Goal: Transaction & Acquisition: Obtain resource

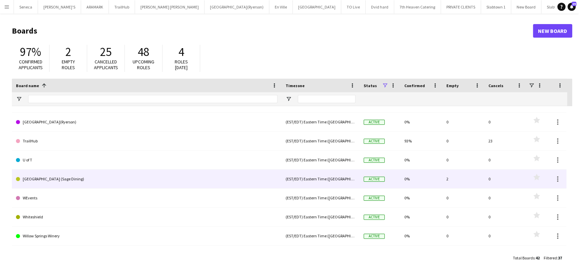
click at [47, 176] on link "[GEOGRAPHIC_DATA] (Sage Dining)" at bounding box center [147, 179] width 262 height 19
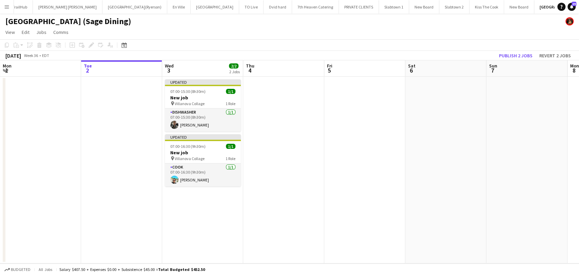
click at [108, 203] on app-date-cell at bounding box center [121, 170] width 81 height 187
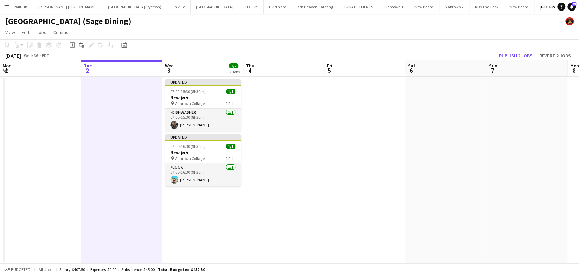
click at [8, 3] on button "Menu" at bounding box center [7, 7] width 14 height 14
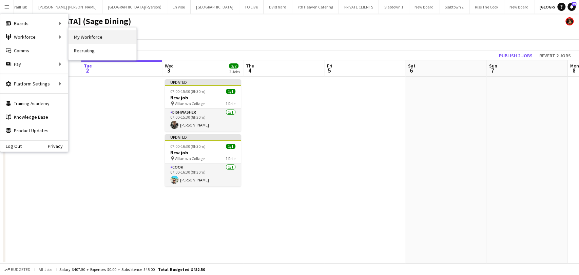
click at [76, 36] on link "My Workforce" at bounding box center [103, 37] width 68 height 14
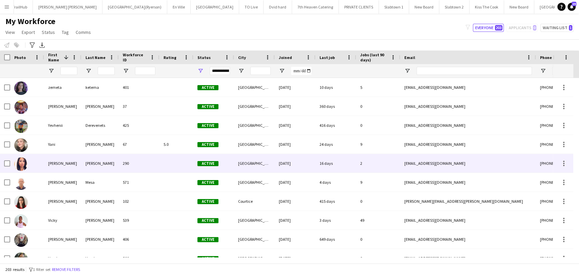
click at [53, 164] on div "Wendy" at bounding box center [62, 163] width 37 height 19
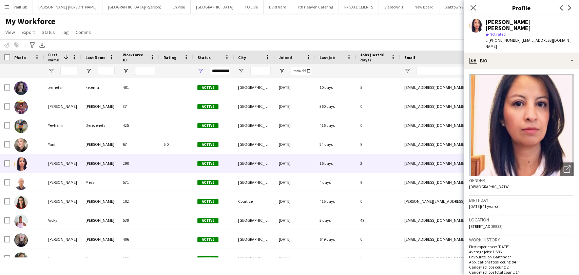
click at [10, 8] on button "Menu" at bounding box center [7, 7] width 14 height 14
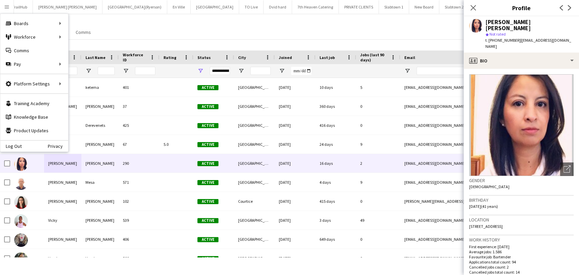
click at [134, 31] on div "My Workforce View Views Default view New view Update view Delete view Edit name…" at bounding box center [289, 27] width 579 height 23
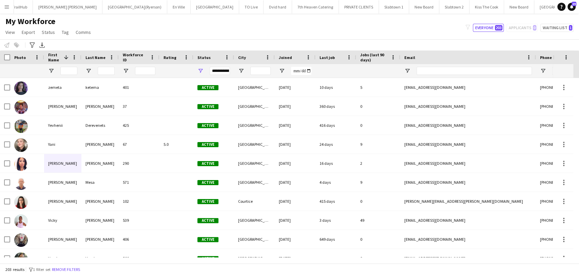
click at [9, 6] on app-icon "Menu" at bounding box center [6, 6] width 5 height 5
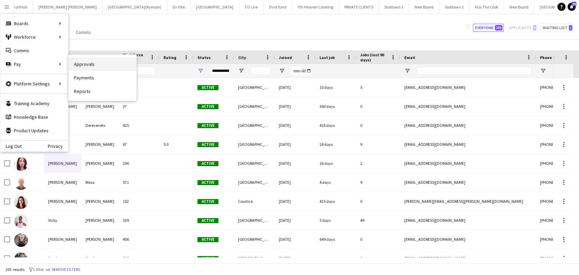
click at [90, 64] on link "Approvals" at bounding box center [103, 64] width 68 height 14
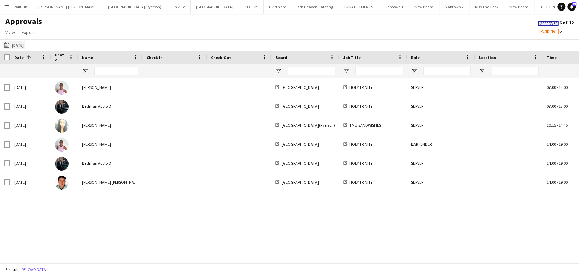
click at [18, 44] on button "Today Today" at bounding box center [14, 45] width 22 height 8
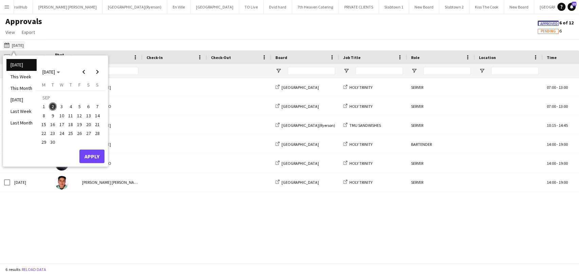
click at [11, 44] on app-icon "[DATE]" at bounding box center [8, 44] width 8 height 5
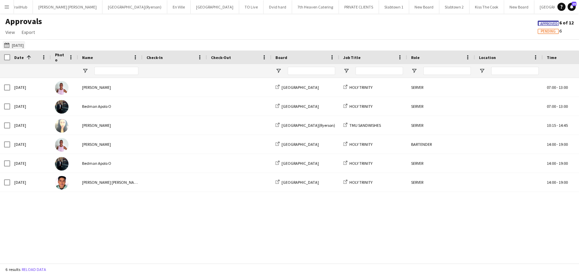
click at [11, 44] on app-icon "[DATE]" at bounding box center [8, 44] width 8 height 5
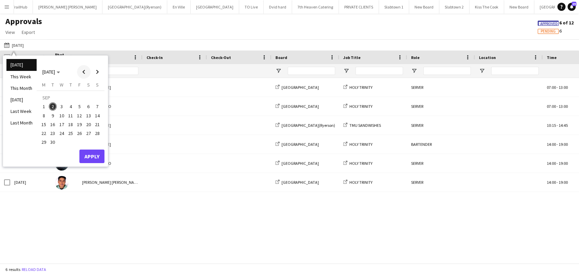
click at [81, 72] on span "Previous month" at bounding box center [84, 72] width 14 height 14
click at [79, 116] on span "15" at bounding box center [79, 117] width 8 height 8
click at [72, 134] on span "28" at bounding box center [71, 135] width 8 height 8
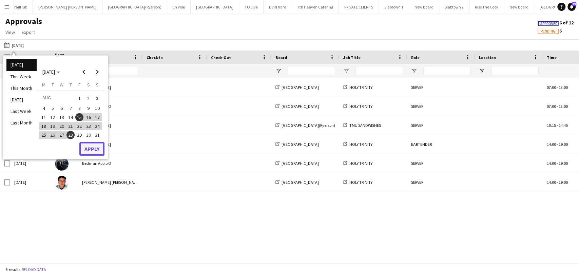
click at [89, 147] on button "Apply" at bounding box center [91, 149] width 25 height 14
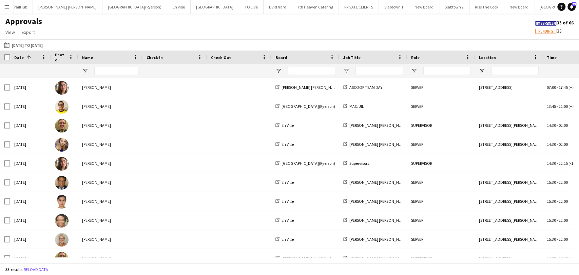
click at [88, 57] on span "Name" at bounding box center [87, 57] width 11 height 5
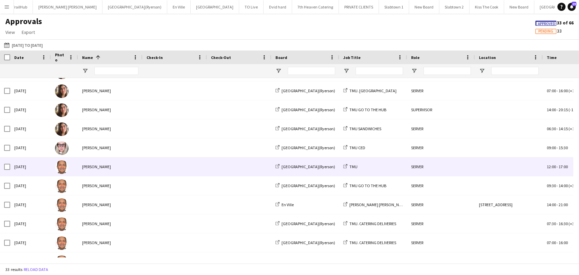
scroll to position [146, 0]
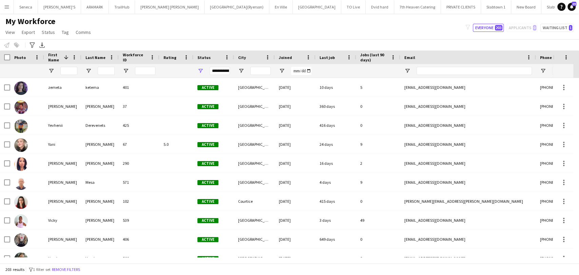
click at [6, 8] on app-icon "Menu" at bounding box center [6, 6] width 5 height 5
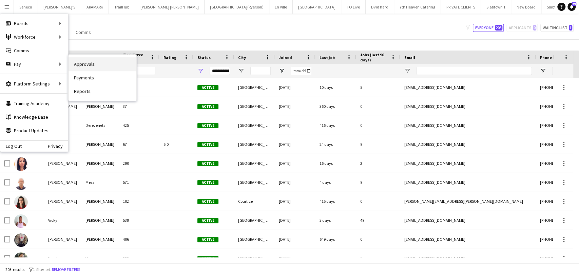
click at [86, 67] on link "Approvals" at bounding box center [103, 64] width 68 height 14
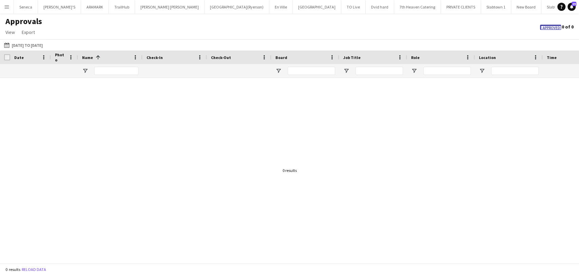
click at [5, 2] on button "Menu" at bounding box center [7, 7] width 14 height 14
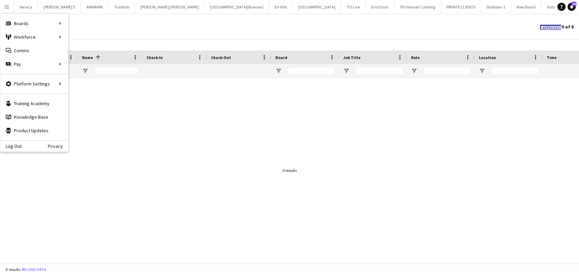
click at [6, 6] on app-icon "Menu" at bounding box center [6, 6] width 5 height 5
click at [164, 34] on div "Approvals View Customise view Customise filters Reset Filters Reset View Reset …" at bounding box center [289, 27] width 579 height 23
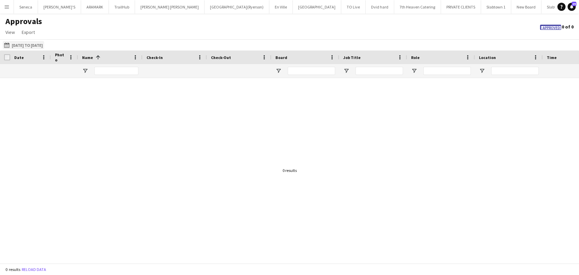
click at [19, 45] on button "[DATE] to [DATE] [DATE] to [DATE]" at bounding box center [23, 45] width 41 height 8
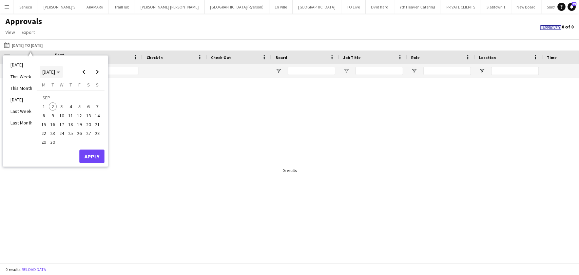
click at [60, 72] on polygon "Choose month and year" at bounding box center [58, 73] width 3 height 2
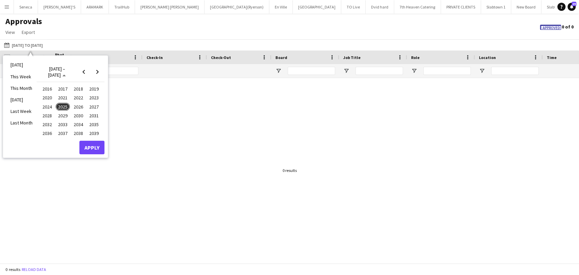
click at [134, 90] on div at bounding box center [289, 168] width 579 height 180
click at [155, 132] on div at bounding box center [289, 168] width 579 height 180
click at [149, 103] on div at bounding box center [289, 168] width 579 height 180
click at [19, 64] on li "[DATE]" at bounding box center [21, 65] width 30 height 12
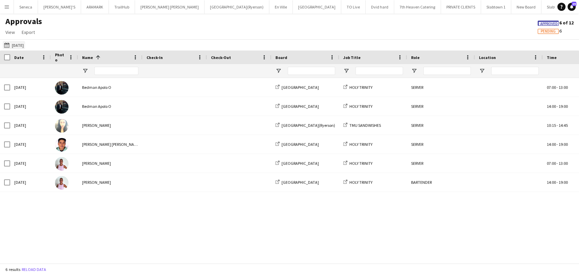
click at [8, 42] on button "01-08-2025 to 14-08-2025 Today" at bounding box center [14, 45] width 22 height 8
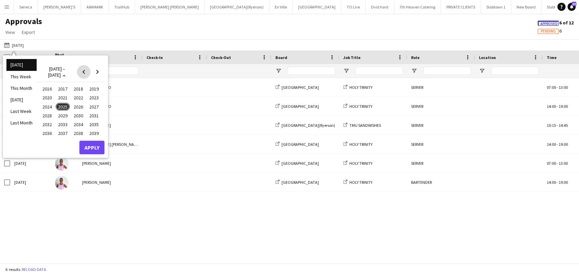
click at [82, 71] on span "Previous 24 years" at bounding box center [84, 72] width 14 height 14
click at [96, 72] on span "Next 24 years" at bounding box center [98, 72] width 14 height 14
click at [98, 151] on button "Apply" at bounding box center [91, 148] width 25 height 14
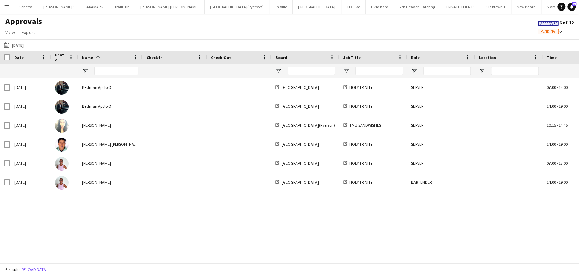
click at [20, 59] on span "Date" at bounding box center [19, 57] width 10 height 5
click at [19, 44] on button "01-08-2025 to 14-08-2025 Today" at bounding box center [14, 45] width 22 height 8
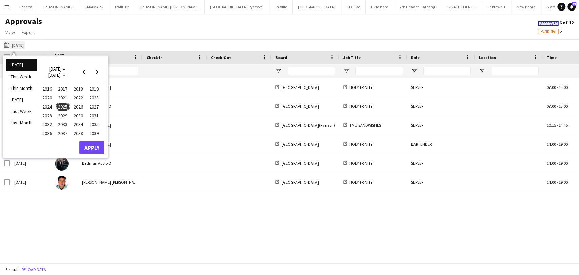
click at [7, 44] on app-icon "[DATE] to [DATE]" at bounding box center [8, 44] width 8 height 5
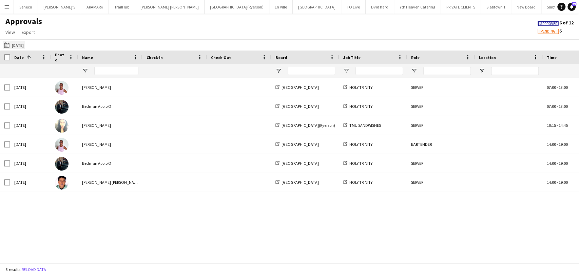
click at [7, 44] on app-icon "[DATE] to [DATE]" at bounding box center [8, 44] width 8 height 5
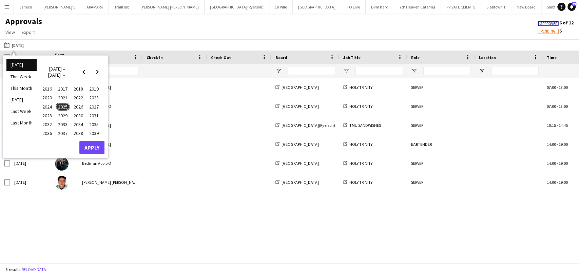
click at [91, 44] on div "01-08-2025 to 14-08-2025 Today Today This Week This Month Yesterday Last Week L…" at bounding box center [289, 44] width 579 height 11
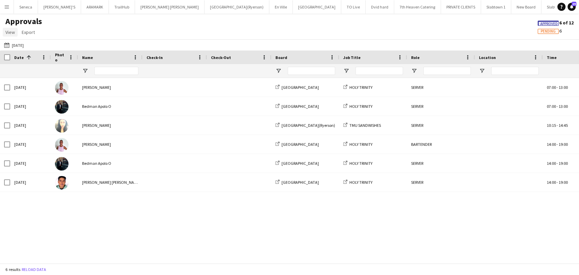
click at [11, 33] on span "View" at bounding box center [10, 32] width 10 height 6
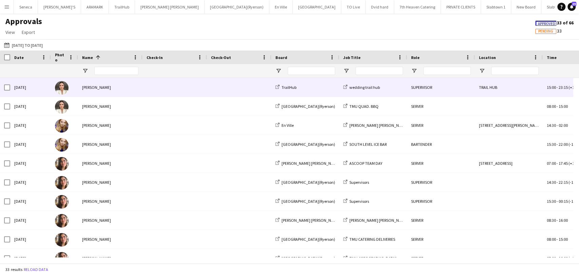
click at [87, 88] on div "[PERSON_NAME]" at bounding box center [110, 87] width 65 height 19
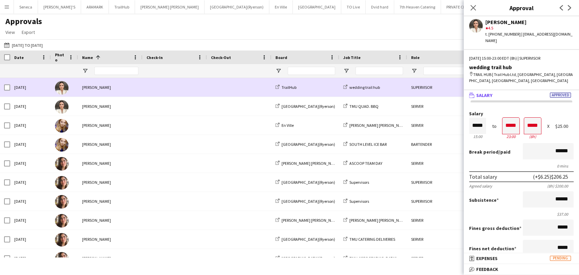
click at [101, 90] on div "[PERSON_NAME]" at bounding box center [110, 87] width 65 height 19
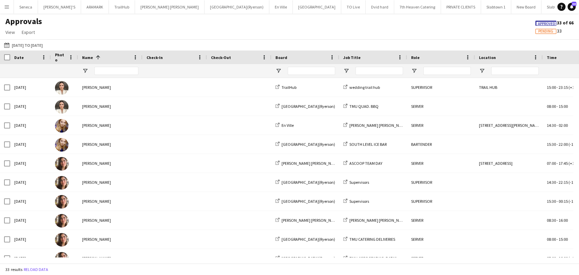
click at [5, 6] on button "Menu" at bounding box center [7, 7] width 14 height 14
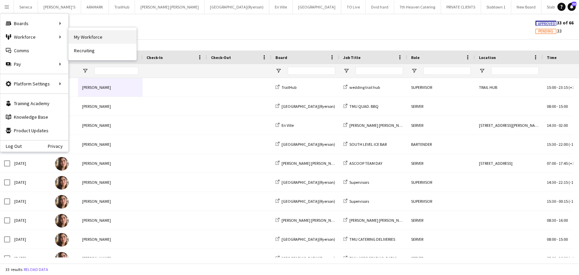
click at [77, 37] on link "My Workforce" at bounding box center [103, 37] width 68 height 14
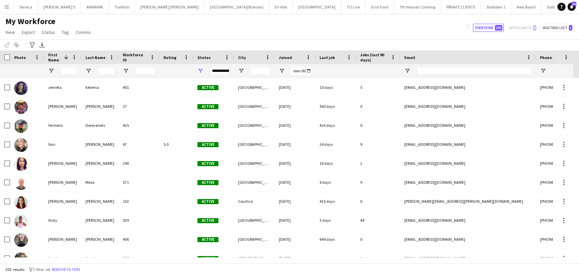
click at [102, 56] on span "Last Name" at bounding box center [96, 57] width 20 height 5
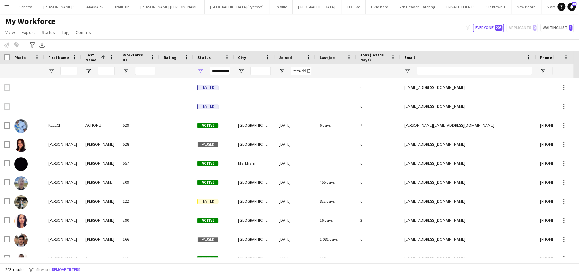
click at [102, 56] on span at bounding box center [103, 57] width 6 height 6
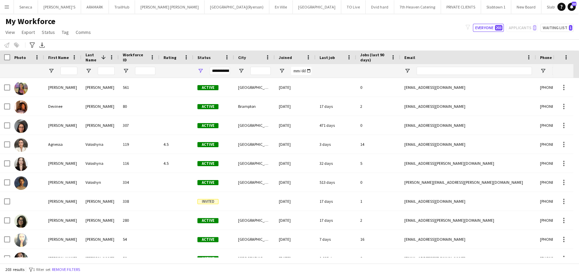
click at [66, 56] on span "First Name" at bounding box center [58, 57] width 21 height 5
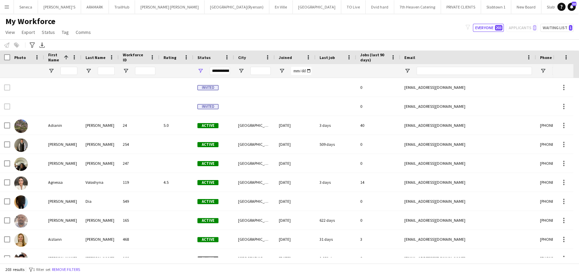
click at [58, 54] on span "First Name" at bounding box center [54, 57] width 13 height 10
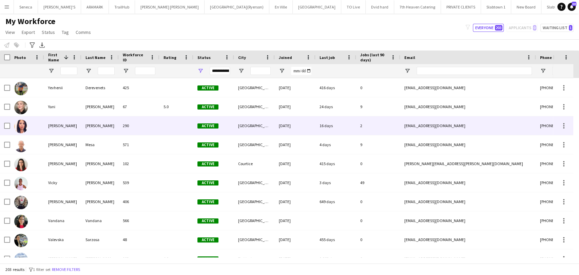
click at [47, 126] on div "Wendy" at bounding box center [62, 125] width 37 height 19
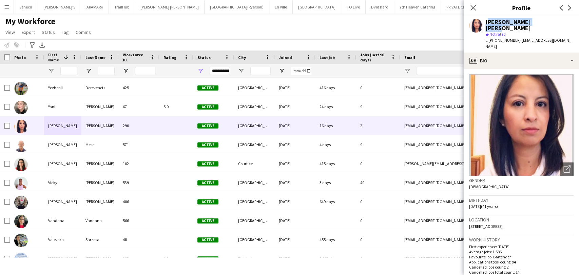
drag, startPoint x: 487, startPoint y: 20, endPoint x: 553, endPoint y: 19, distance: 66.2
click at [553, 19] on div "Wendy Almazan Alva star Not rated t. +16043399442 | wen_dal@icloud.com" at bounding box center [521, 34] width 115 height 36
copy div "Wendy Almazan Alva"
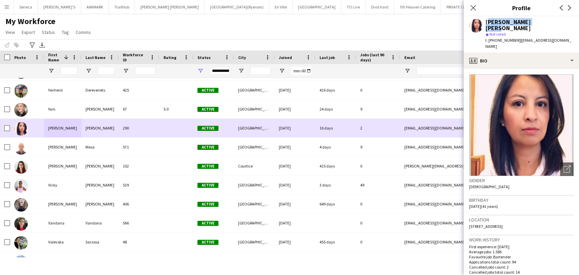
scroll to position [5, 0]
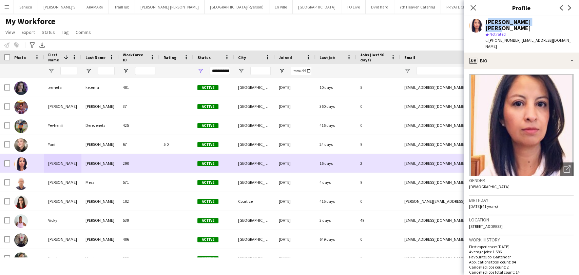
click at [94, 166] on div "Almazan Alva" at bounding box center [99, 163] width 37 height 19
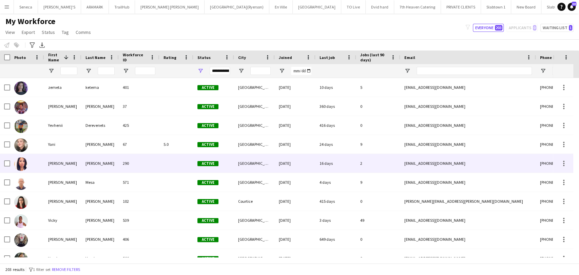
click at [102, 161] on div "Almazan Alva" at bounding box center [99, 163] width 37 height 19
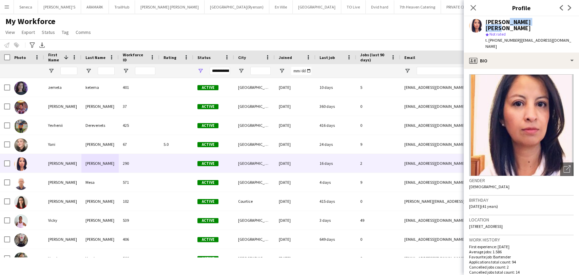
drag, startPoint x: 506, startPoint y: 22, endPoint x: 550, endPoint y: 22, distance: 43.5
click at [550, 22] on div "Wendy Almazan Alva" at bounding box center [530, 25] width 88 height 12
copy div "Almazan Alva"
drag, startPoint x: 516, startPoint y: 33, endPoint x: 555, endPoint y: 33, distance: 39.4
click at [555, 33] on div "Wendy Almazan Alva star Not rated t. +16043399442 | wen_dal@icloud.com" at bounding box center [521, 34] width 115 height 36
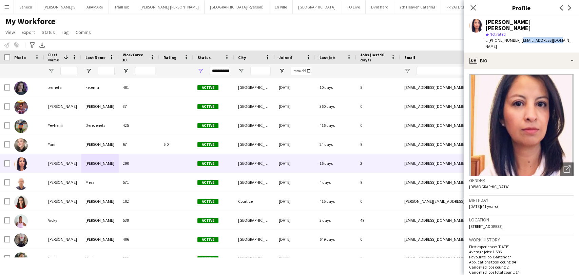
copy span "wen_dal@icloud.com"
drag, startPoint x: 492, startPoint y: 34, endPoint x: 513, endPoint y: 31, distance: 21.2
click at [513, 38] on span "t. +16043399442" at bounding box center [503, 40] width 35 height 5
copy span "6043399442"
drag, startPoint x: 469, startPoint y: 214, endPoint x: 540, endPoint y: 215, distance: 71.0
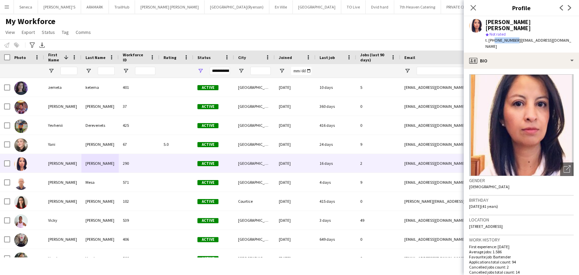
click at [540, 216] on div "Location 290 Adelaide St W, Toronto, M5V 1P6" at bounding box center [521, 226] width 105 height 20
copy span "290 Adelaide St W, Toronto, M5V 1P6"
click at [320, 31] on div "My Workforce View Views Default view New view Update view Delete view Edit name…" at bounding box center [289, 27] width 579 height 23
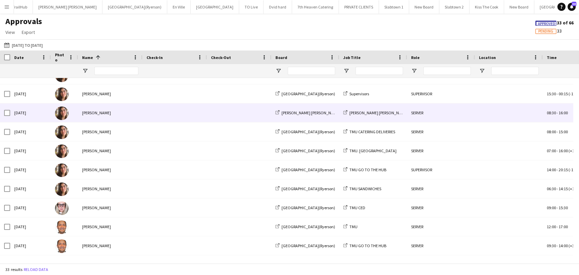
scroll to position [113, 0]
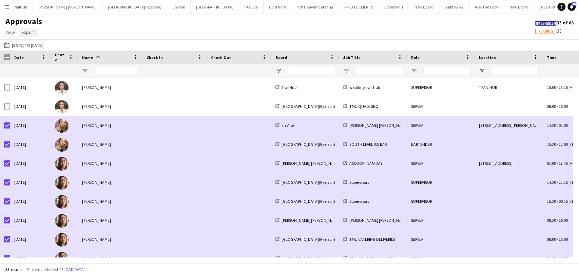
click at [30, 35] on link "Export" at bounding box center [28, 32] width 19 height 9
click at [44, 63] on span "Export as CSV" at bounding box center [39, 61] width 28 height 6
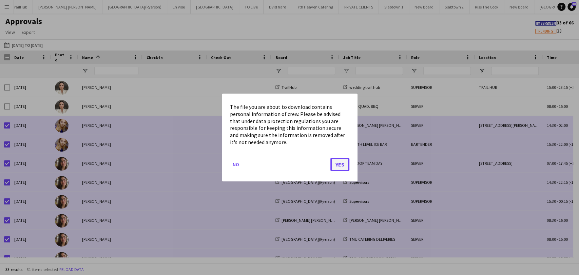
click at [337, 170] on button "Yes" at bounding box center [340, 165] width 19 height 14
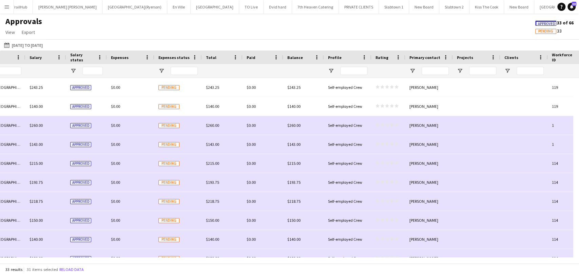
scroll to position [0, 629]
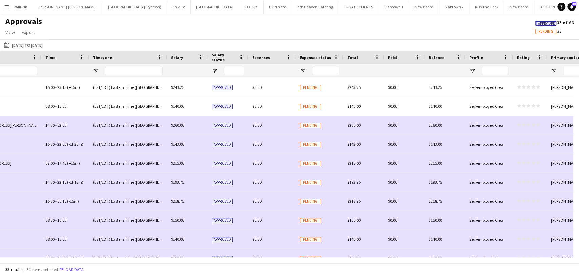
click at [6, 6] on app-icon "Menu" at bounding box center [6, 6] width 5 height 5
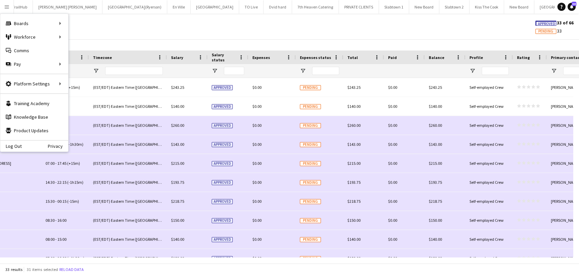
click at [149, 25] on div "Approvals View Customise view Customise filters Reset Filters Reset View Reset …" at bounding box center [289, 27] width 579 height 23
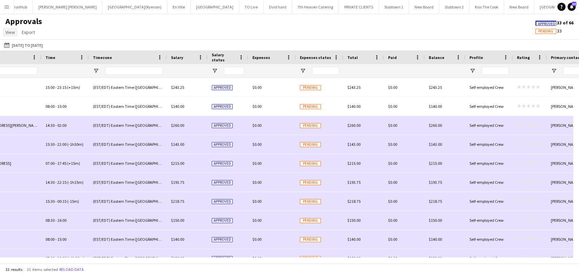
click at [10, 33] on span "View" at bounding box center [10, 32] width 10 height 6
click at [75, 24] on div "Approvals View Customise view Customise filters Reset Filters Reset View Reset …" at bounding box center [289, 27] width 579 height 23
click at [8, 5] on app-icon "Menu" at bounding box center [6, 6] width 5 height 5
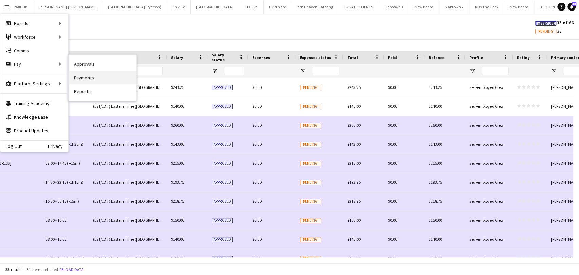
click at [90, 79] on link "Payments" at bounding box center [103, 78] width 68 height 14
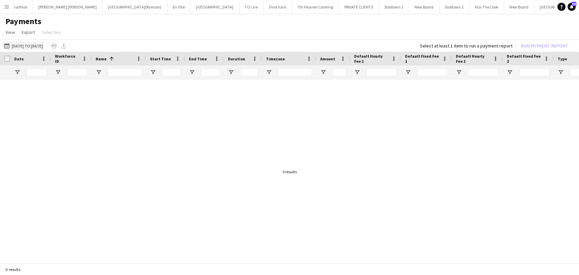
click at [28, 43] on button "01-08-2025 to 14-08-2025 01-08-2025 to 14-08-2025" at bounding box center [23, 46] width 41 height 8
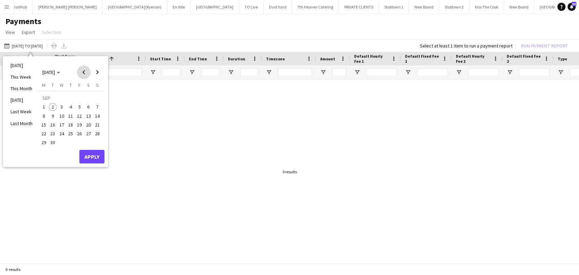
click at [82, 72] on span "Previous month" at bounding box center [84, 73] width 14 height 14
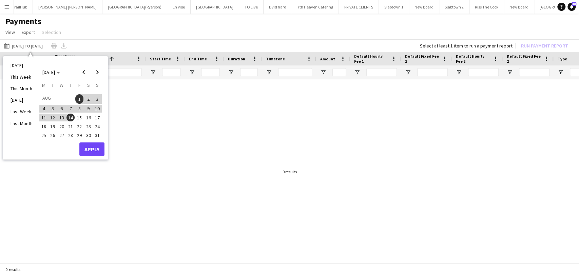
click at [78, 118] on span "15" at bounding box center [79, 118] width 8 height 8
click at [71, 135] on span "28" at bounding box center [71, 135] width 8 height 8
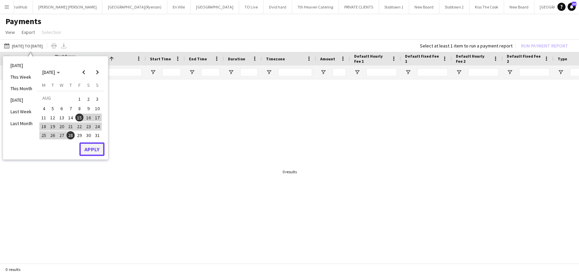
click at [89, 145] on button "Apply" at bounding box center [91, 150] width 25 height 14
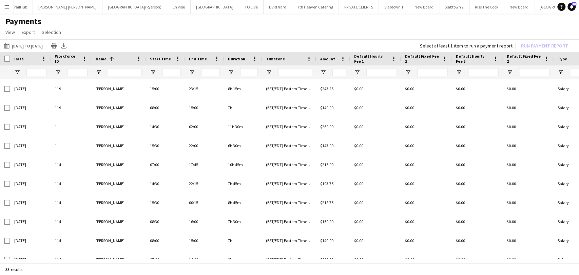
click at [100, 56] on span "Name" at bounding box center [101, 58] width 11 height 5
click at [101, 58] on span "Name" at bounding box center [101, 58] width 11 height 5
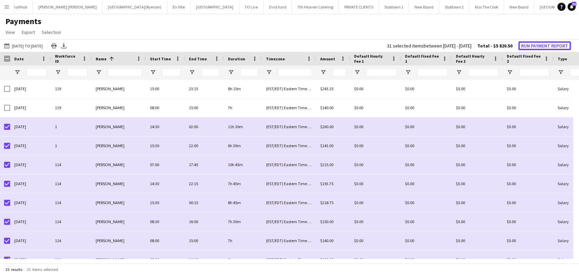
click at [540, 44] on button "Run Payment Report" at bounding box center [545, 45] width 53 height 9
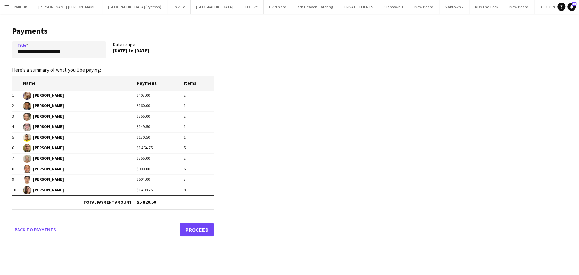
click at [40, 57] on input "**********" at bounding box center [59, 49] width 94 height 17
drag, startPoint x: 89, startPoint y: 52, endPoint x: 14, endPoint y: 52, distance: 74.7
click at [14, 52] on input "**********" at bounding box center [59, 49] width 94 height 17
click at [55, 48] on input "**********" at bounding box center [59, 49] width 94 height 17
click at [35, 52] on input "**********" at bounding box center [59, 49] width 94 height 17
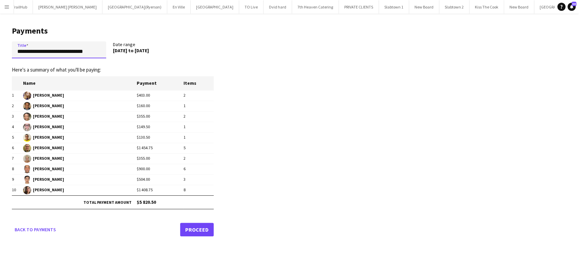
type input "**********"
click at [96, 243] on main "**********" at bounding box center [110, 130] width 221 height 233
drag, startPoint x: 31, startPoint y: 227, endPoint x: 35, endPoint y: 224, distance: 4.9
click at [31, 227] on link "Back to payments" at bounding box center [35, 230] width 47 height 14
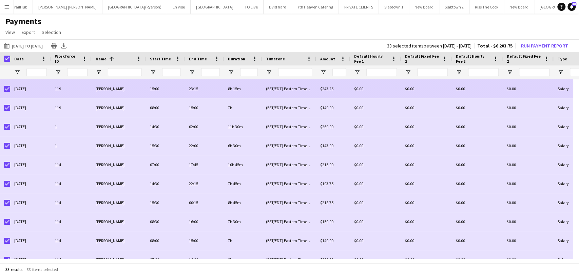
click at [5, 92] on div at bounding box center [7, 88] width 6 height 19
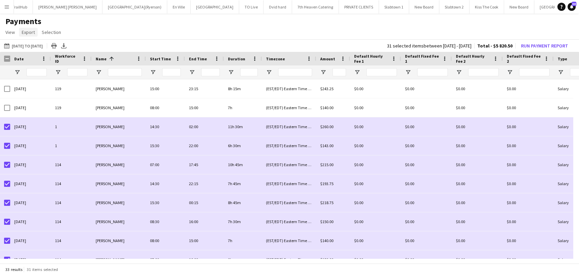
click at [24, 32] on span "Export" at bounding box center [28, 32] width 13 height 6
click at [52, 61] on link "Export as CSV" at bounding box center [43, 61] width 48 height 14
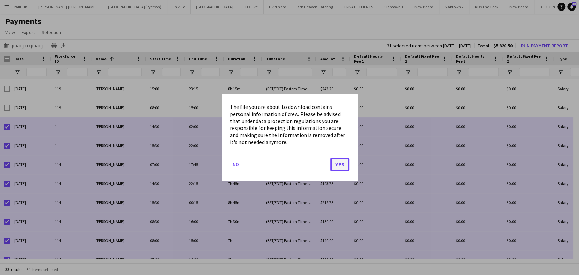
click at [336, 167] on button "Yes" at bounding box center [340, 165] width 19 height 14
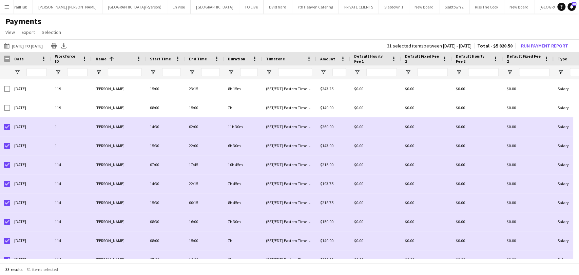
click at [93, 35] on app-page-menu "View Customise view Customise filters Reset Filters Reset View Reset All Export…" at bounding box center [289, 32] width 579 height 13
click at [7, 5] on app-icon "Menu" at bounding box center [6, 6] width 5 height 5
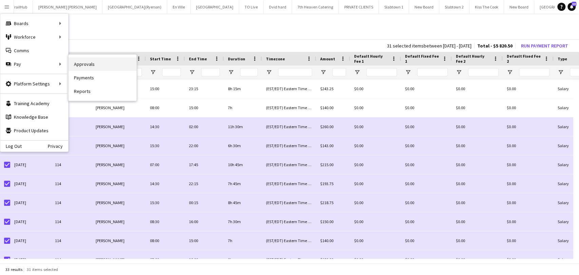
click at [94, 66] on link "Approvals" at bounding box center [103, 64] width 68 height 14
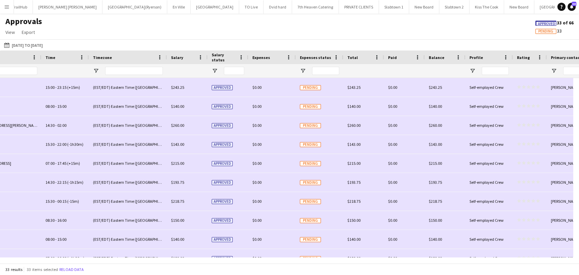
scroll to position [0, 350]
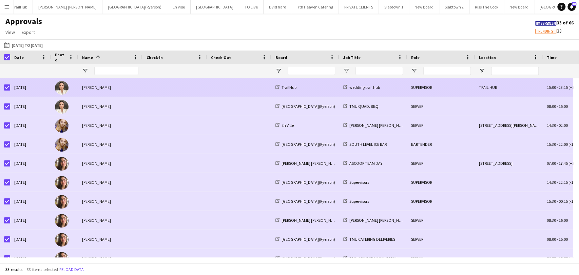
click at [219, 84] on span at bounding box center [239, 87] width 56 height 19
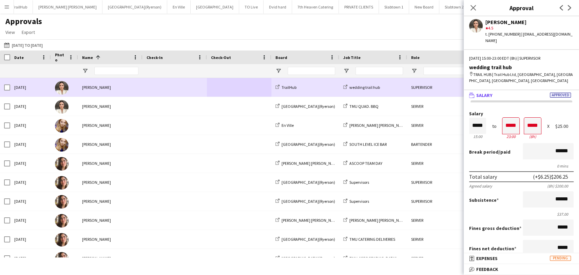
click at [32, 91] on div "Fri, 22 Aug 2025" at bounding box center [30, 87] width 41 height 19
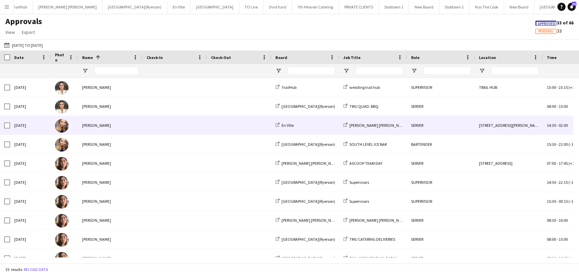
click at [87, 129] on div "Alina Caza" at bounding box center [110, 125] width 65 height 19
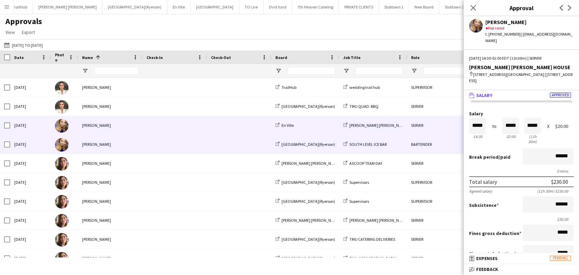
click at [96, 146] on div "Alina Caza" at bounding box center [110, 144] width 65 height 19
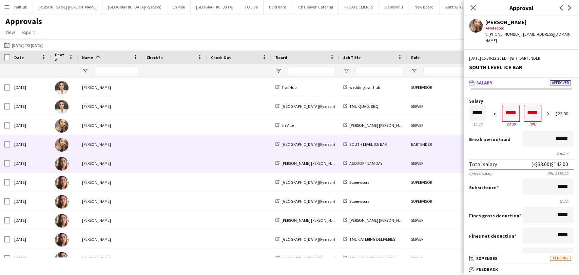
click at [95, 165] on div "Antonella T. Almeida" at bounding box center [110, 163] width 65 height 19
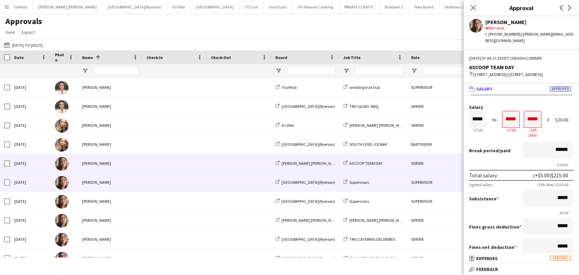
click at [126, 185] on div "Antonella T. Almeida" at bounding box center [110, 182] width 65 height 19
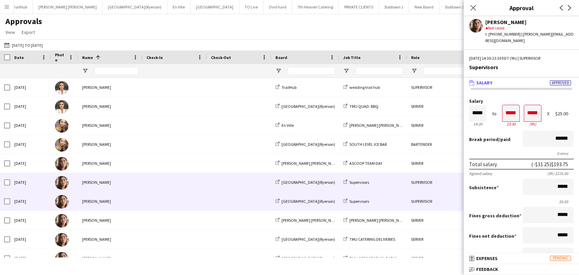
click at [119, 200] on div "Antonella T. Almeida" at bounding box center [110, 201] width 65 height 19
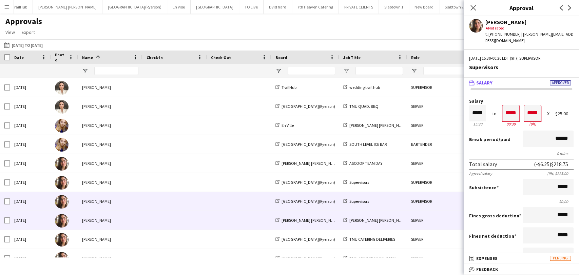
click at [113, 220] on div "Antonella T. Almeida" at bounding box center [110, 220] width 65 height 19
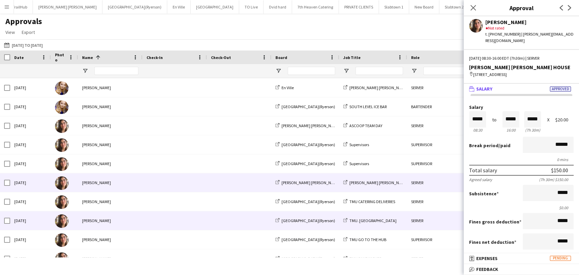
scroll to position [113, 0]
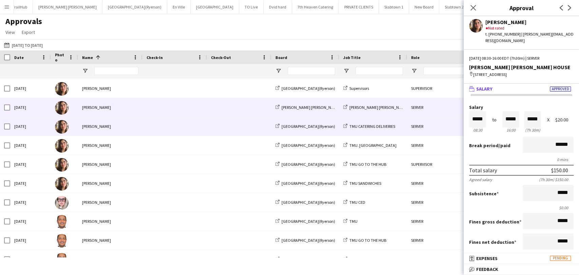
click at [105, 125] on div "Antonella T. Almeida" at bounding box center [110, 126] width 65 height 19
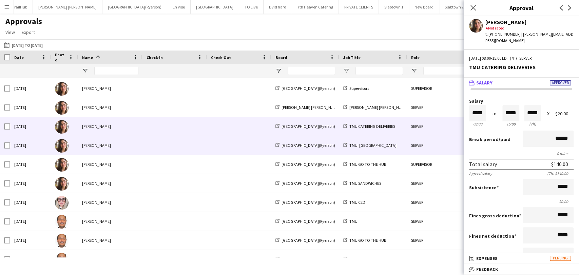
click at [112, 147] on div "Antonella T. Almeida" at bounding box center [110, 145] width 65 height 19
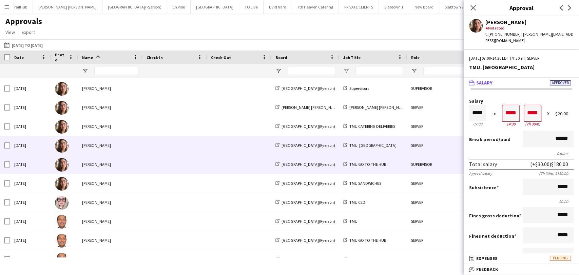
click at [105, 167] on div "Antonella T. Almeida" at bounding box center [110, 164] width 65 height 19
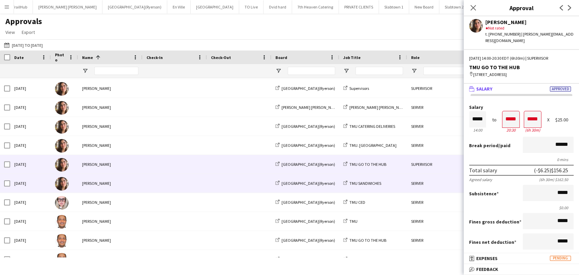
click at [94, 178] on div "Antonella T. Almeida" at bounding box center [110, 183] width 65 height 19
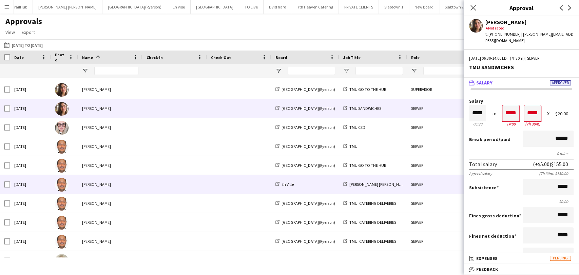
scroll to position [188, 0]
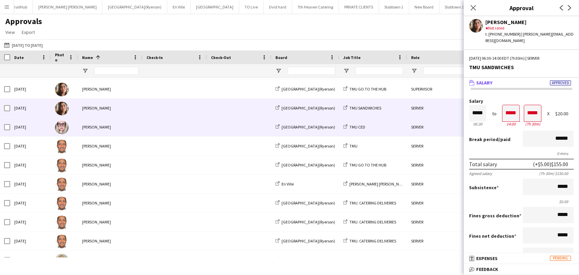
click at [126, 127] on div "Beata Pawlowski" at bounding box center [110, 127] width 65 height 19
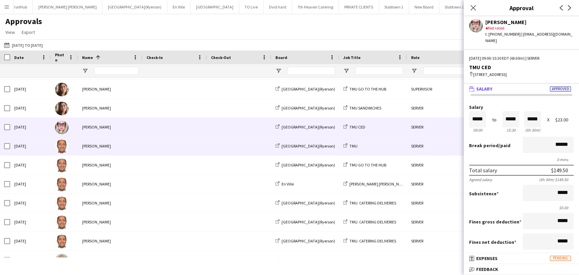
click at [112, 150] on div "[PERSON_NAME]" at bounding box center [110, 146] width 65 height 19
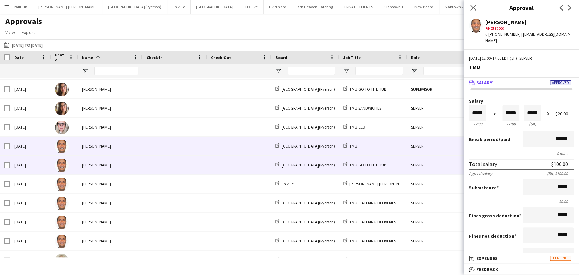
click at [103, 161] on div "[PERSON_NAME]" at bounding box center [110, 165] width 65 height 19
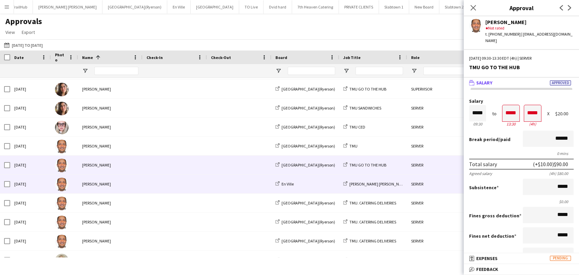
click at [93, 183] on div "[PERSON_NAME]" at bounding box center [110, 184] width 65 height 19
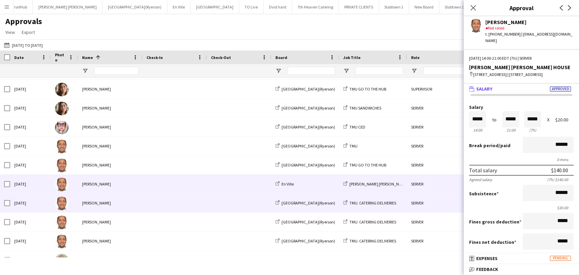
click at [92, 202] on div "[PERSON_NAME]" at bounding box center [110, 203] width 65 height 19
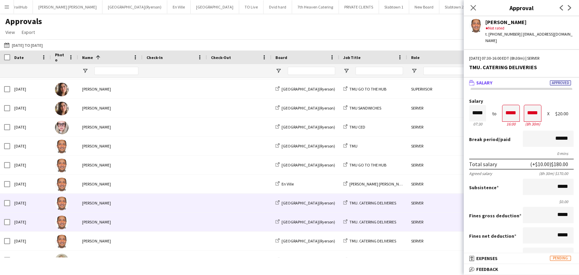
click at [95, 223] on div "[PERSON_NAME]" at bounding box center [110, 222] width 65 height 19
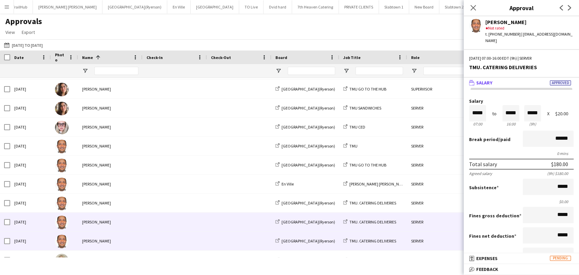
click at [95, 243] on div "[PERSON_NAME]" at bounding box center [110, 241] width 65 height 19
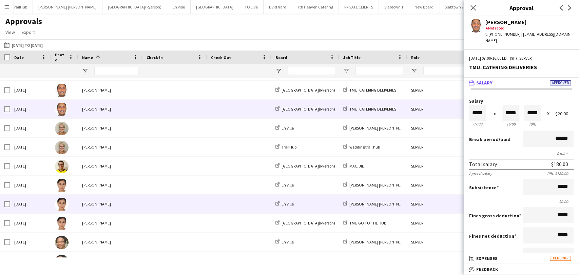
scroll to position [301, 0]
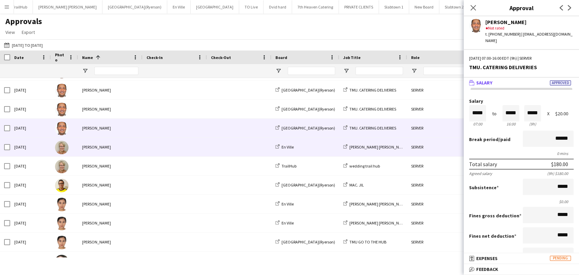
click at [87, 152] on div "Christine Rieck" at bounding box center [110, 147] width 65 height 19
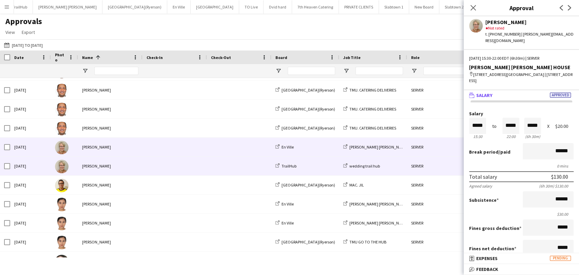
click at [90, 168] on div "Christine Rieck" at bounding box center [110, 166] width 65 height 19
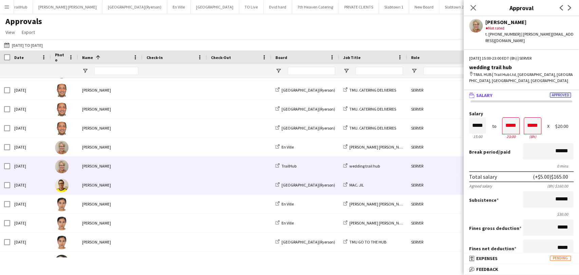
click at [89, 183] on div "Jonathan Rafael" at bounding box center [110, 185] width 65 height 19
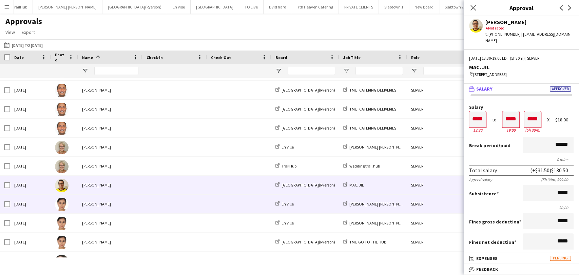
click at [92, 204] on div "[PERSON_NAME]" at bounding box center [110, 204] width 65 height 19
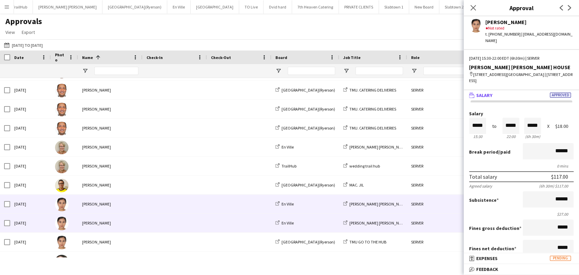
click at [92, 224] on div "[PERSON_NAME]" at bounding box center [110, 223] width 65 height 19
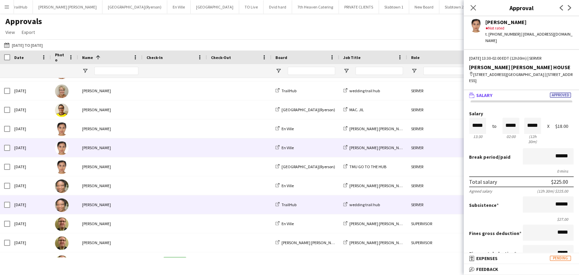
scroll to position [377, 0]
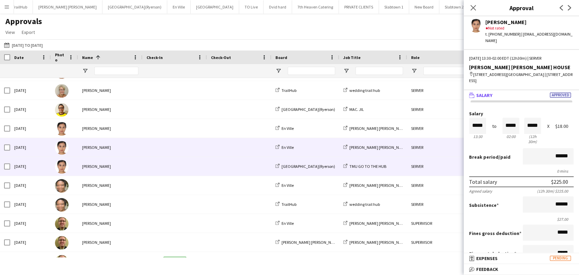
click at [101, 166] on div "[PERSON_NAME]" at bounding box center [110, 166] width 65 height 19
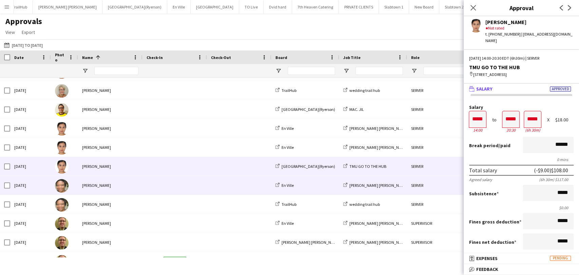
click at [96, 187] on div "Petagay Dixon" at bounding box center [110, 185] width 65 height 19
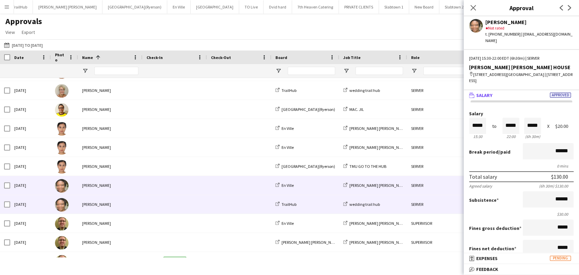
click at [90, 206] on div "Petagay Dixon" at bounding box center [110, 204] width 65 height 19
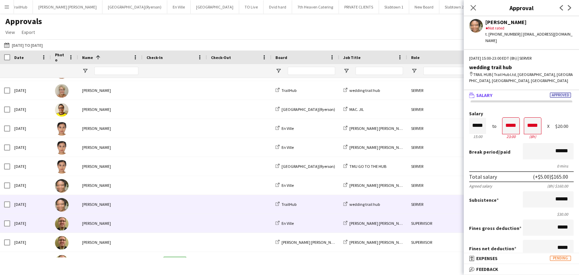
click at [88, 223] on div "[PERSON_NAME]" at bounding box center [110, 223] width 65 height 19
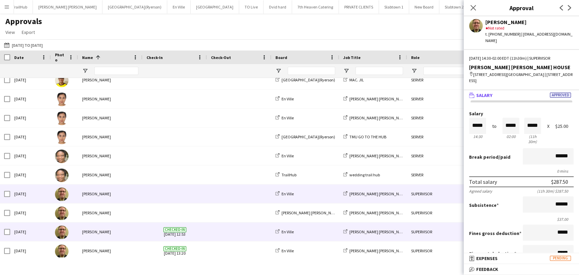
scroll to position [448, 0]
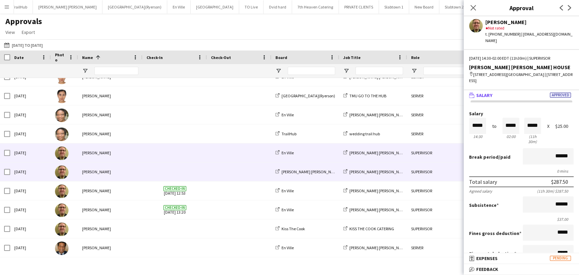
click at [87, 171] on div "[PERSON_NAME]" at bounding box center [110, 172] width 65 height 19
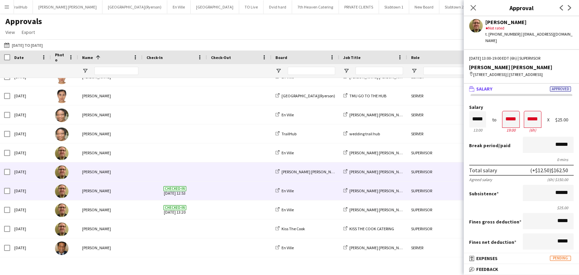
click at [81, 196] on div "[PERSON_NAME]" at bounding box center [110, 191] width 65 height 19
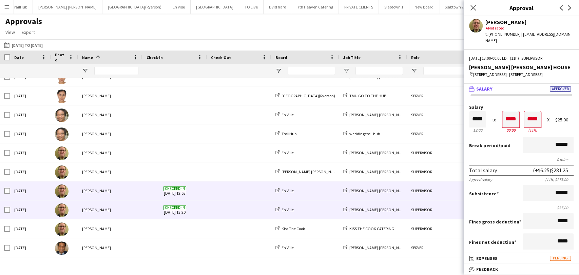
click at [87, 211] on div "[PERSON_NAME]" at bounding box center [110, 210] width 65 height 19
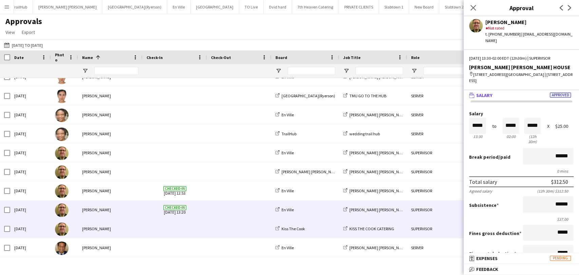
click at [88, 228] on div "[PERSON_NAME]" at bounding box center [110, 229] width 65 height 19
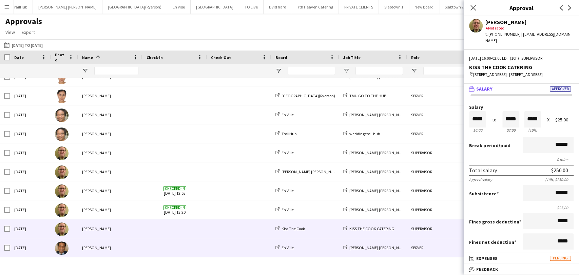
click at [100, 247] on div "Stephen Dixon" at bounding box center [110, 248] width 65 height 19
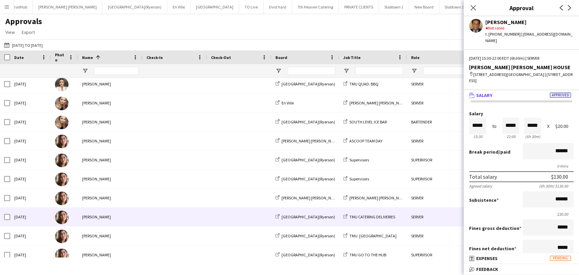
scroll to position [0, 0]
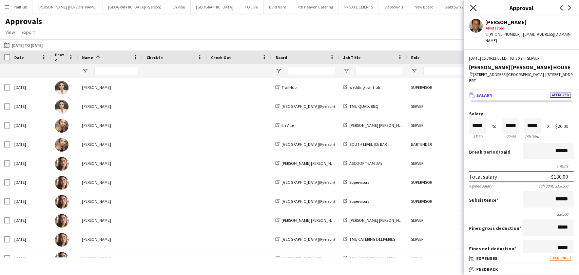
click at [473, 10] on icon "Close pop-in" at bounding box center [473, 7] width 6 height 6
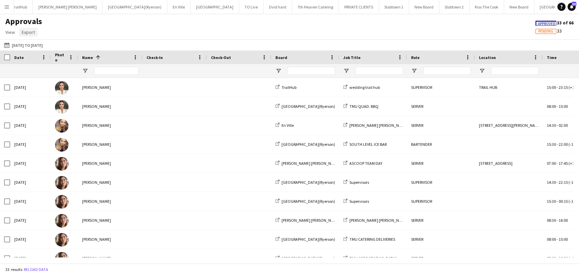
click at [27, 34] on span "Export" at bounding box center [28, 32] width 13 height 6
click at [52, 60] on link "Export as CSV" at bounding box center [43, 61] width 48 height 14
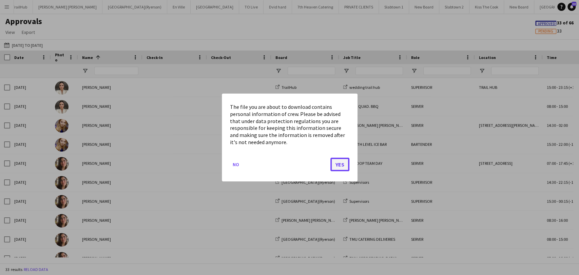
click at [339, 163] on button "Yes" at bounding box center [340, 165] width 19 height 14
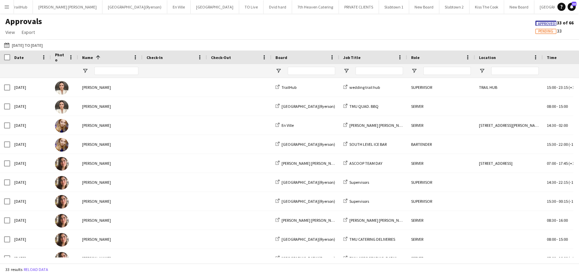
click at [7, 8] on app-icon "Menu" at bounding box center [6, 6] width 5 height 5
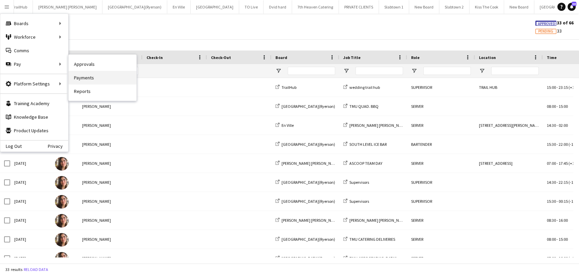
click at [77, 75] on link "Payments" at bounding box center [103, 78] width 68 height 14
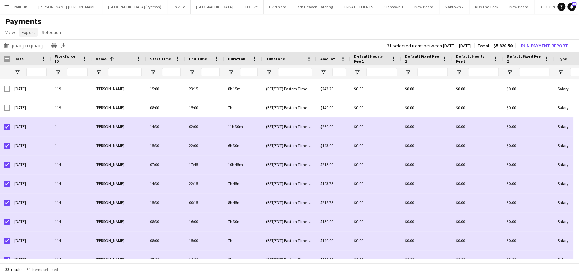
click at [32, 31] on span "Export" at bounding box center [28, 32] width 13 height 6
click at [34, 59] on span "Export as CSV" at bounding box center [39, 61] width 28 height 6
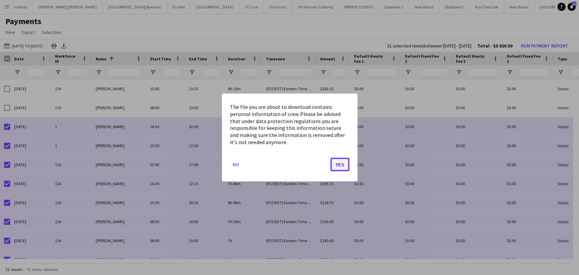
click at [339, 166] on button "Yes" at bounding box center [340, 165] width 19 height 14
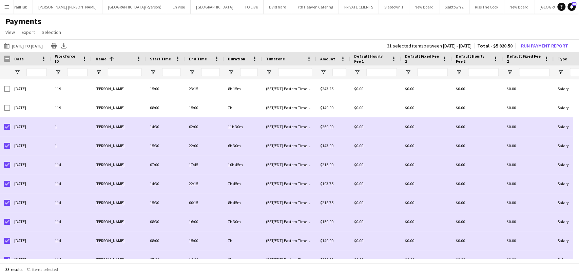
click at [5, 8] on app-icon "Menu" at bounding box center [6, 6] width 5 height 5
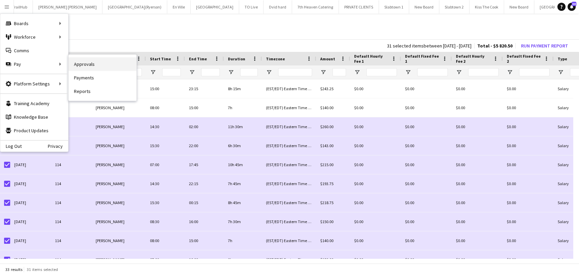
click at [84, 66] on link "Approvals" at bounding box center [103, 64] width 68 height 14
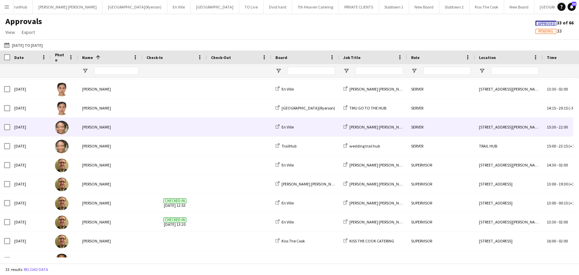
scroll to position [448, 0]
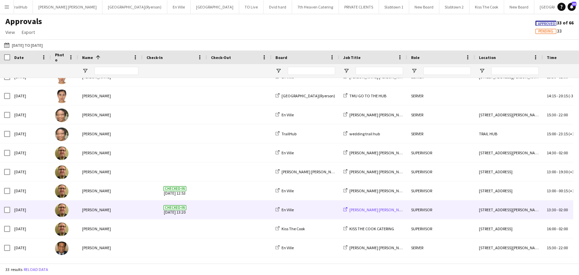
click at [355, 210] on span "[PERSON_NAME] [PERSON_NAME] HOUSE" at bounding box center [386, 209] width 72 height 5
click at [34, 210] on div "Sat, 23 Aug 2025" at bounding box center [30, 210] width 41 height 19
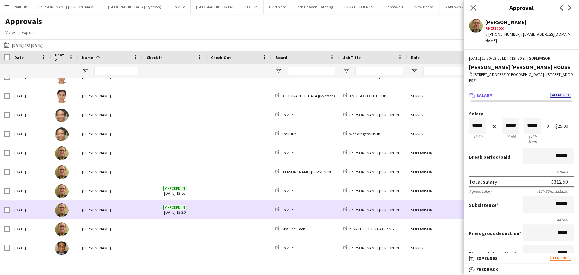
click at [83, 210] on div "[PERSON_NAME]" at bounding box center [110, 210] width 65 height 19
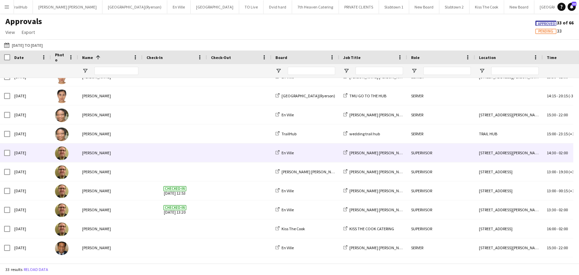
click at [89, 155] on div "[PERSON_NAME]" at bounding box center [110, 153] width 65 height 19
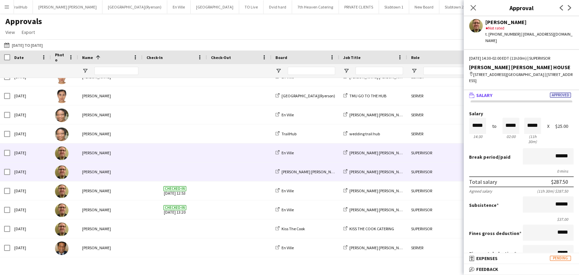
click at [88, 171] on div "[PERSON_NAME]" at bounding box center [110, 172] width 65 height 19
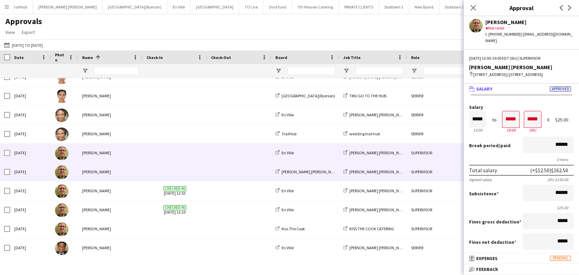
click at [96, 152] on div "[PERSON_NAME]" at bounding box center [110, 153] width 65 height 19
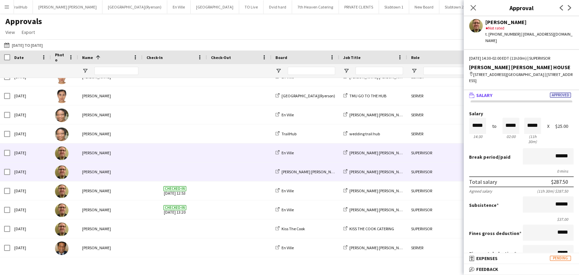
click at [93, 170] on div "[PERSON_NAME]" at bounding box center [110, 172] width 65 height 19
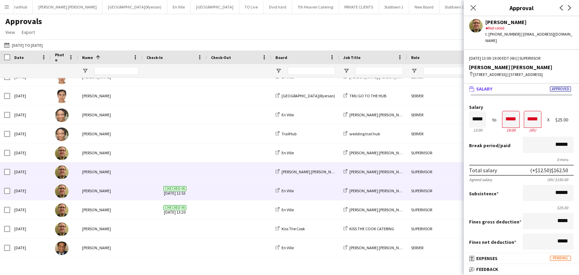
click at [94, 190] on div "[PERSON_NAME]" at bounding box center [110, 191] width 65 height 19
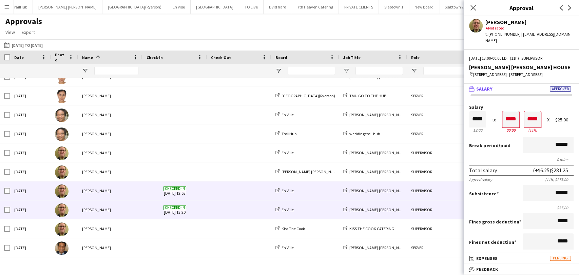
click at [96, 208] on div "[PERSON_NAME]" at bounding box center [110, 210] width 65 height 19
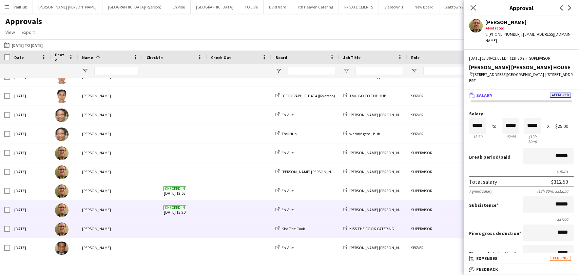
click at [96, 227] on div "[PERSON_NAME]" at bounding box center [110, 229] width 65 height 19
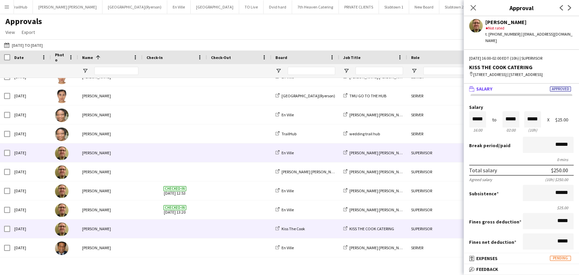
click at [89, 154] on div "[PERSON_NAME]" at bounding box center [110, 153] width 65 height 19
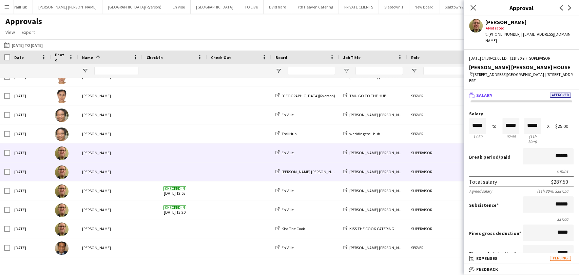
click at [89, 172] on div "[PERSON_NAME]" at bounding box center [110, 172] width 65 height 19
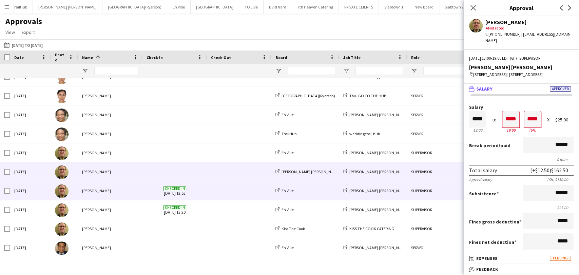
click at [88, 188] on div "[PERSON_NAME]" at bounding box center [110, 191] width 65 height 19
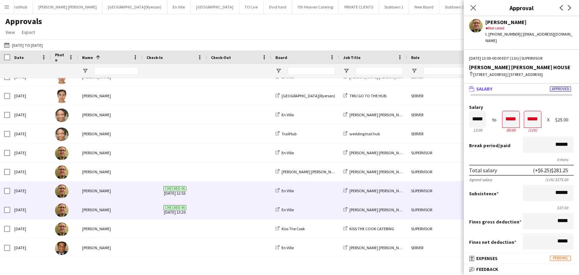
click at [89, 208] on div "[PERSON_NAME]" at bounding box center [110, 210] width 65 height 19
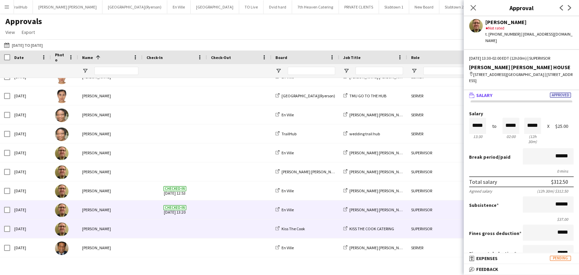
click at [90, 226] on div "[PERSON_NAME]" at bounding box center [110, 229] width 65 height 19
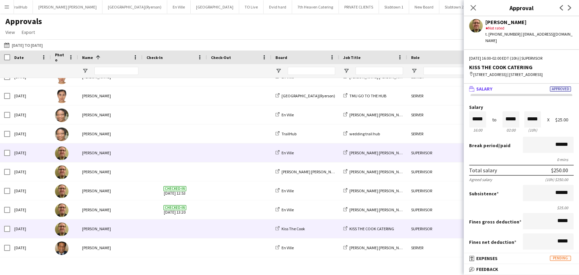
click at [104, 155] on div "[PERSON_NAME]" at bounding box center [110, 153] width 65 height 19
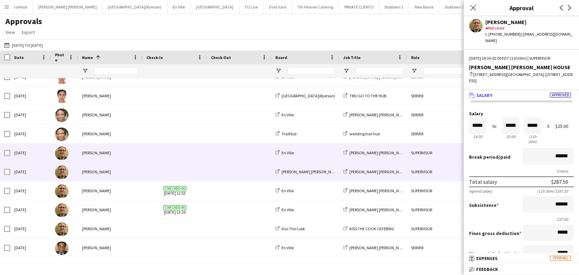
click at [121, 176] on div "[PERSON_NAME]" at bounding box center [110, 172] width 65 height 19
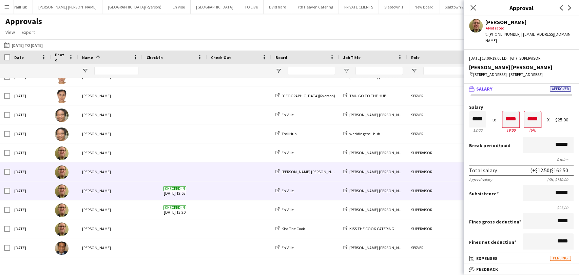
click at [117, 188] on div "[PERSON_NAME]" at bounding box center [110, 191] width 65 height 19
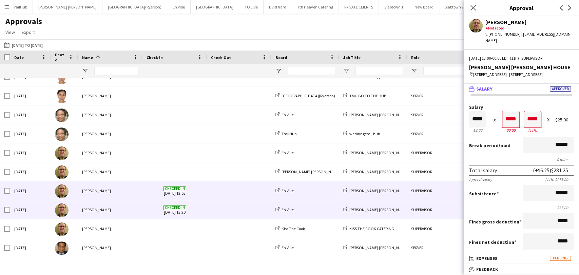
click at [112, 208] on div "[PERSON_NAME]" at bounding box center [110, 210] width 65 height 19
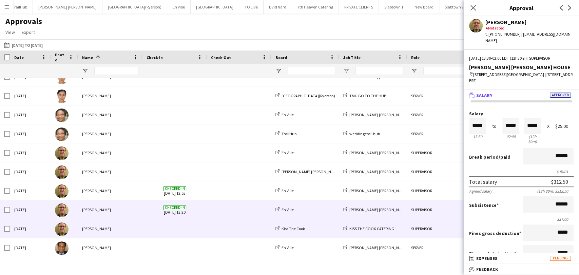
click at [88, 229] on div "[PERSON_NAME]" at bounding box center [110, 229] width 65 height 19
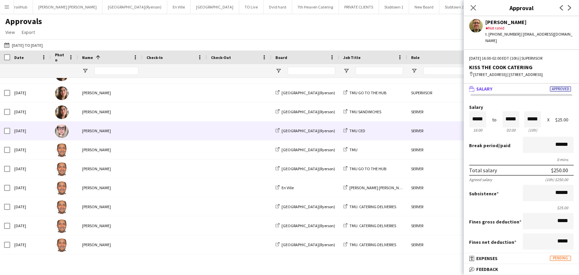
scroll to position [183, 0]
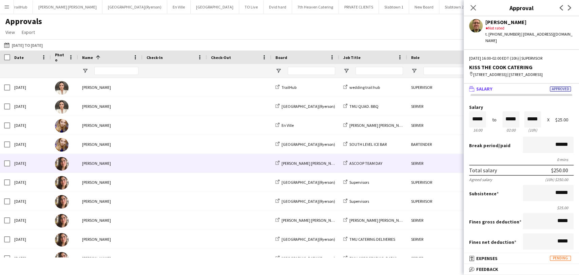
click at [83, 163] on div "Antonella T. Almeida" at bounding box center [110, 163] width 65 height 19
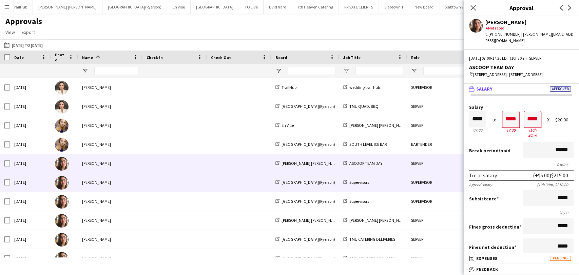
click at [97, 181] on div "Antonella T. Almeida" at bounding box center [110, 182] width 65 height 19
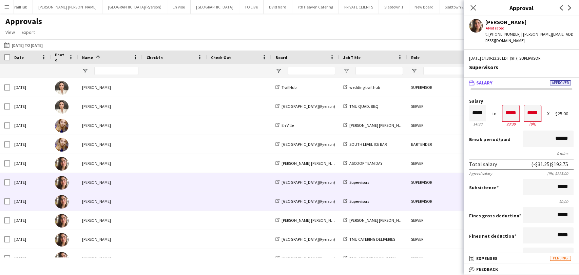
click at [98, 204] on div "Antonella T. Almeida" at bounding box center [110, 201] width 65 height 19
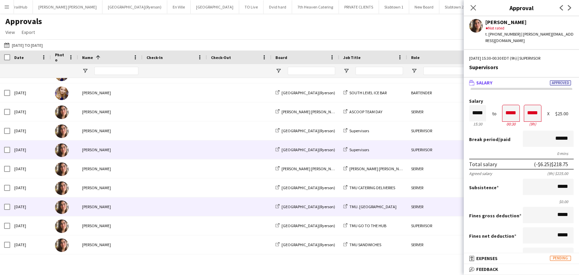
scroll to position [75, 0]
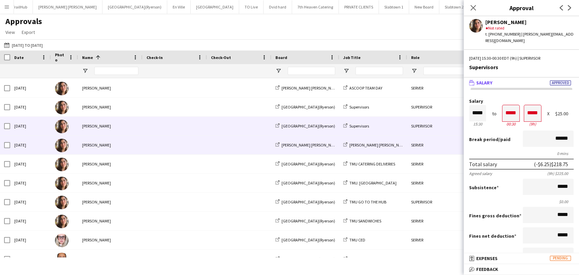
click at [106, 145] on div "Antonella T. Almeida" at bounding box center [110, 145] width 65 height 19
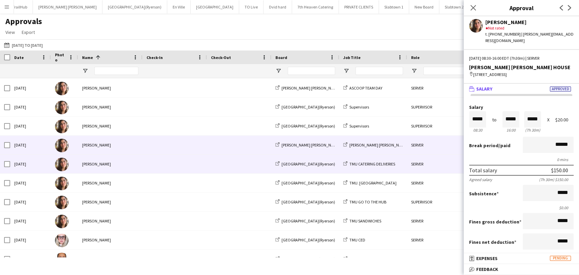
click at [106, 165] on div "Antonella T. Almeida" at bounding box center [110, 164] width 65 height 19
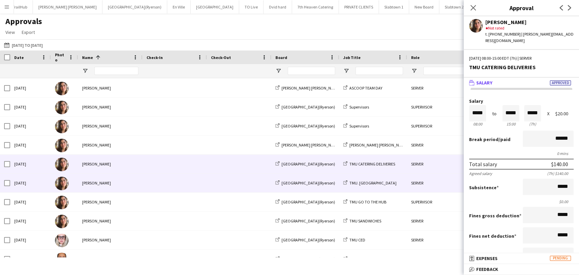
click at [105, 184] on div "Antonella T. Almeida" at bounding box center [110, 183] width 65 height 19
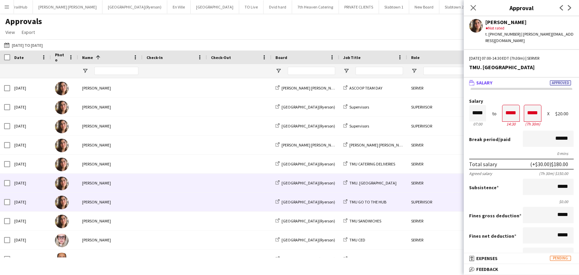
click at [103, 203] on div "Antonella T. Almeida" at bounding box center [110, 202] width 65 height 19
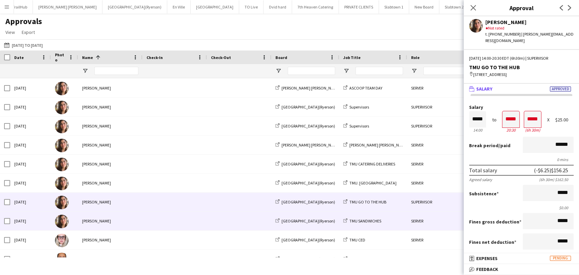
click at [102, 221] on div "Antonella T. Almeida" at bounding box center [110, 221] width 65 height 19
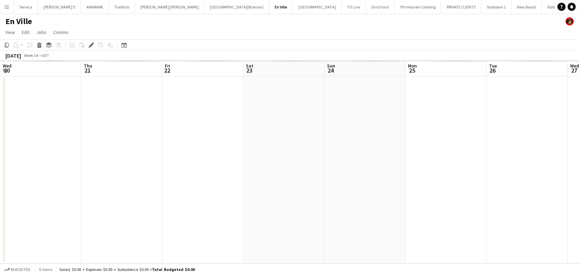
scroll to position [0, 234]
